Goal: Check status: Check status

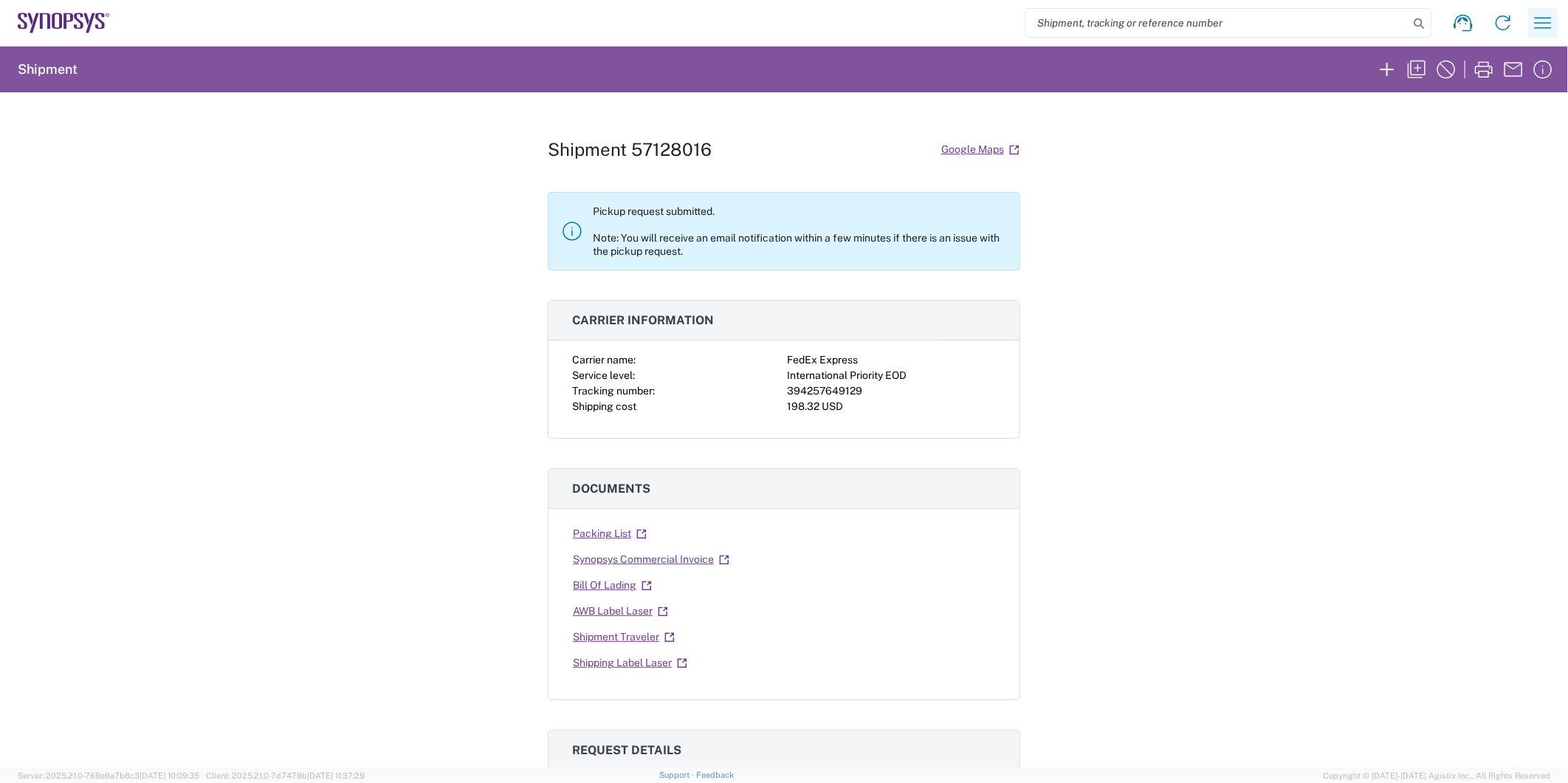
click at [1541, 27] on icon "button" at bounding box center [1543, 23] width 17 height 11
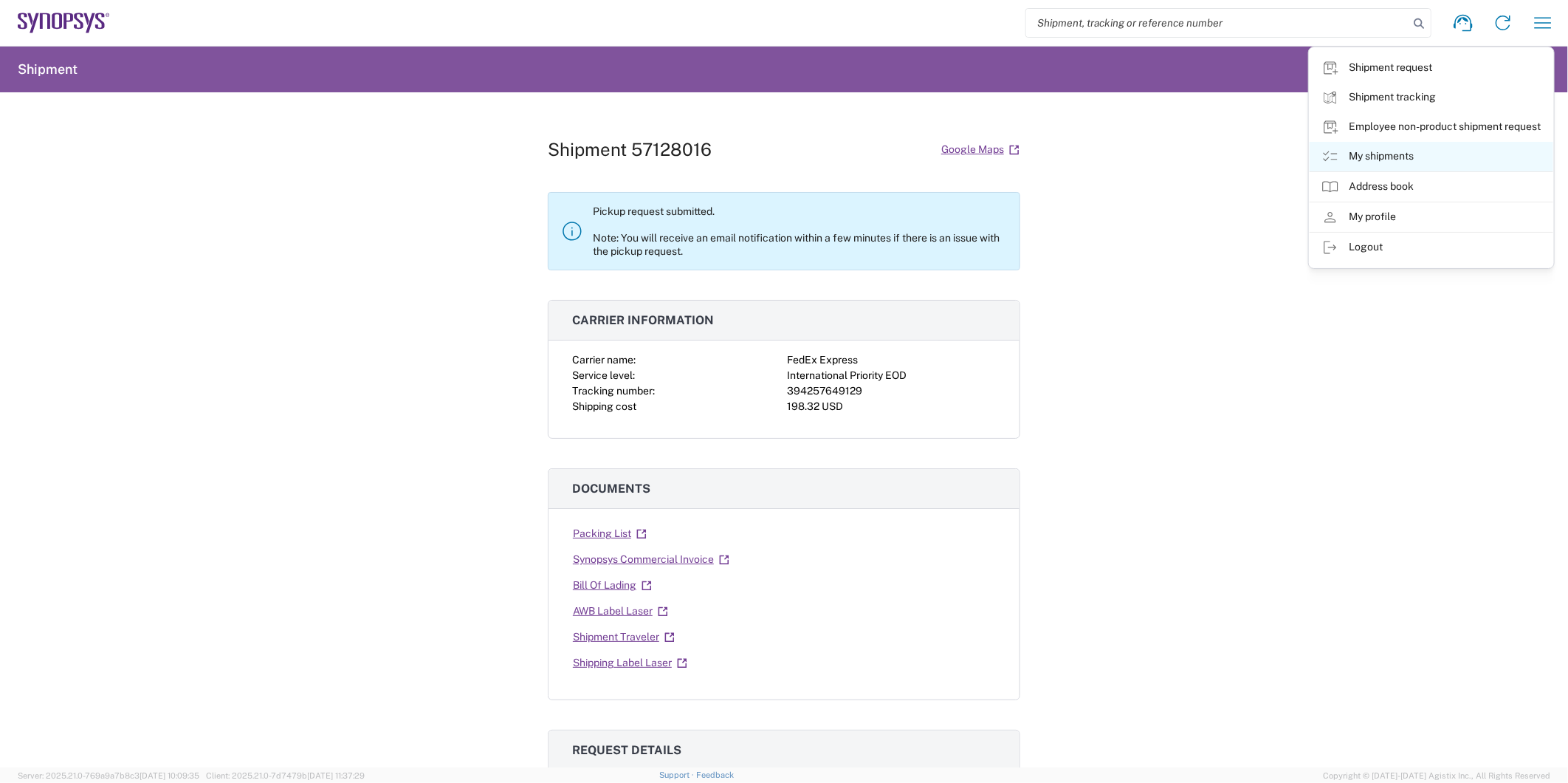
click at [1338, 157] on icon at bounding box center [1330, 157] width 18 height 18
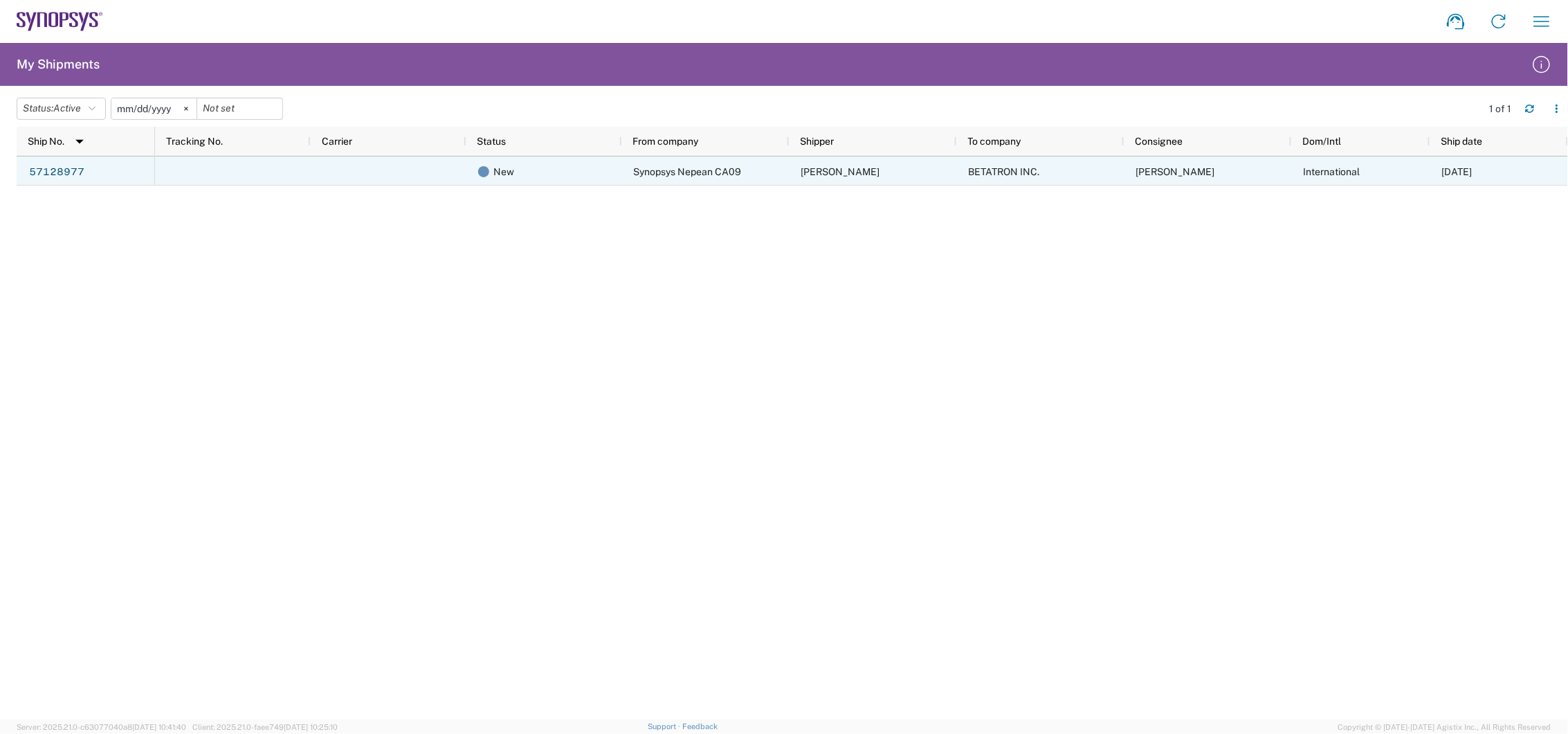
click at [86, 176] on div "57128977" at bounding box center [86, 171] width 139 height 29
click at [53, 174] on link "57128977" at bounding box center [57, 172] width 57 height 22
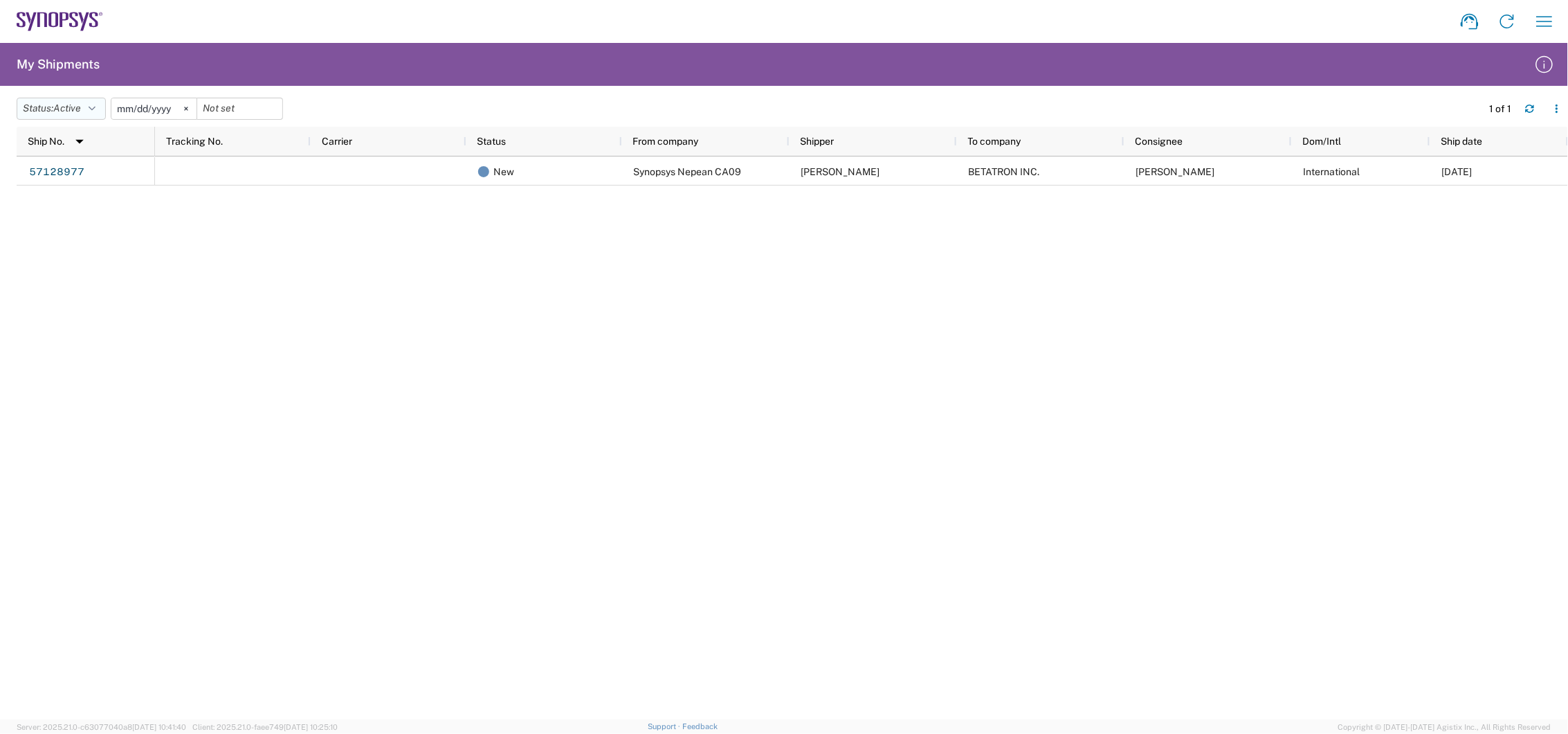
drag, startPoint x: 105, startPoint y: 107, endPoint x: 98, endPoint y: 109, distance: 7.3
click at [103, 108] on button "Status: Active" at bounding box center [61, 108] width 89 height 22
click at [116, 187] on span "All" at bounding box center [98, 181] width 161 height 21
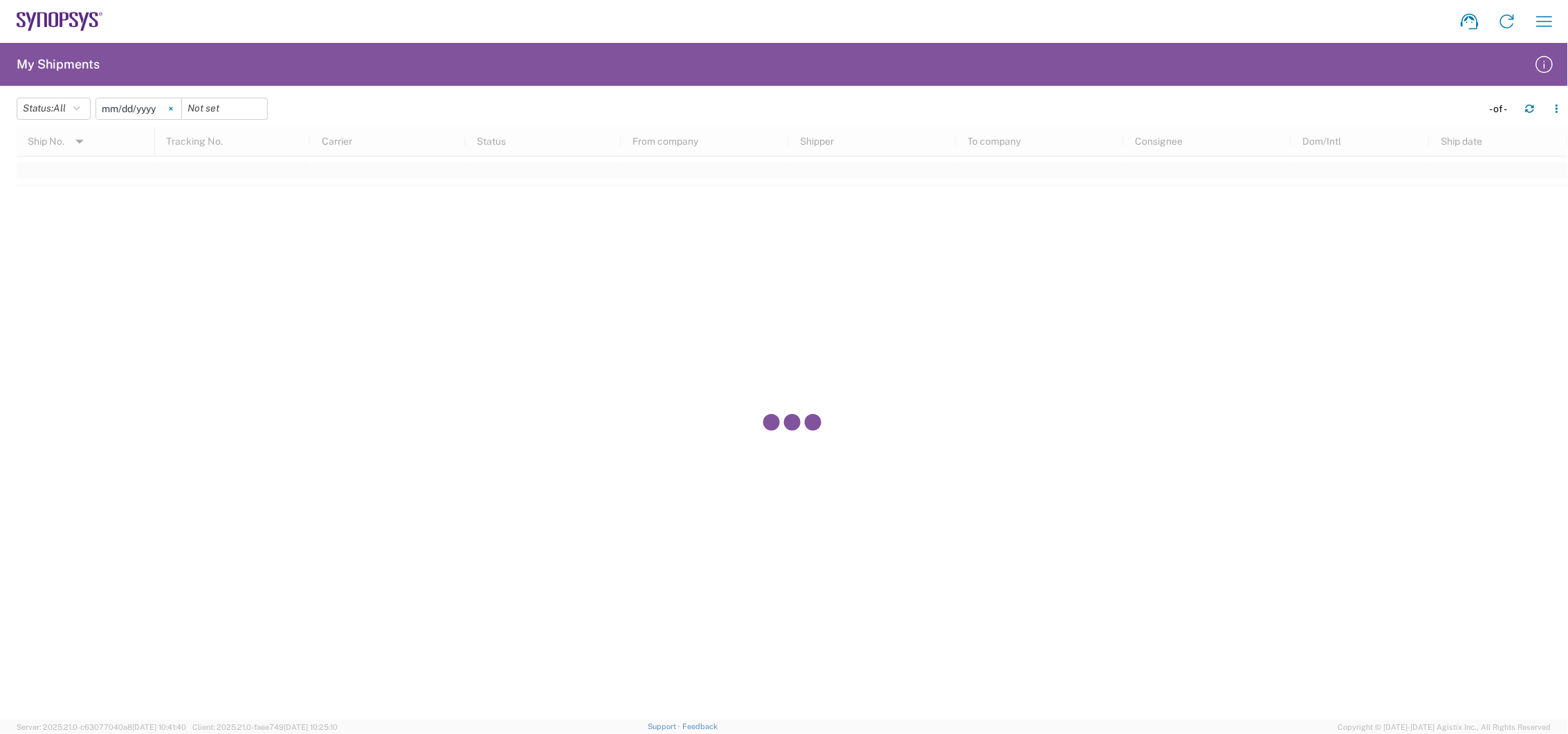
click at [173, 110] on icon at bounding box center [171, 109] width 4 height 4
